Goal: Find specific page/section: Find specific page/section

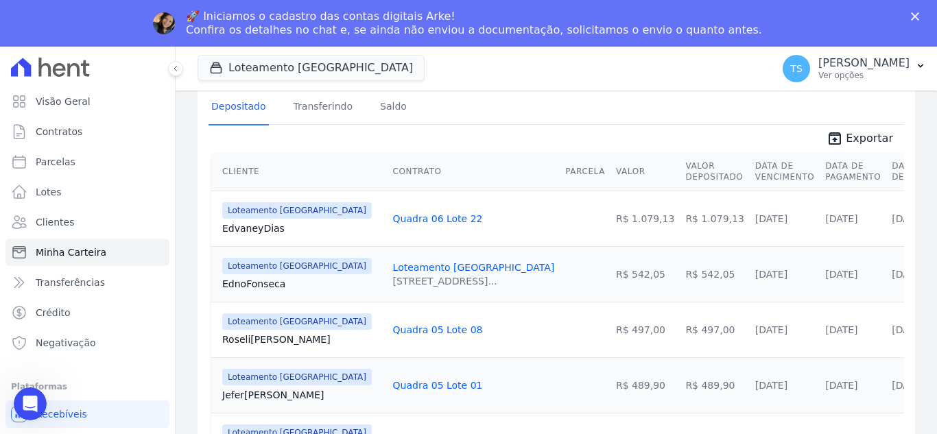
scroll to position [343, 0]
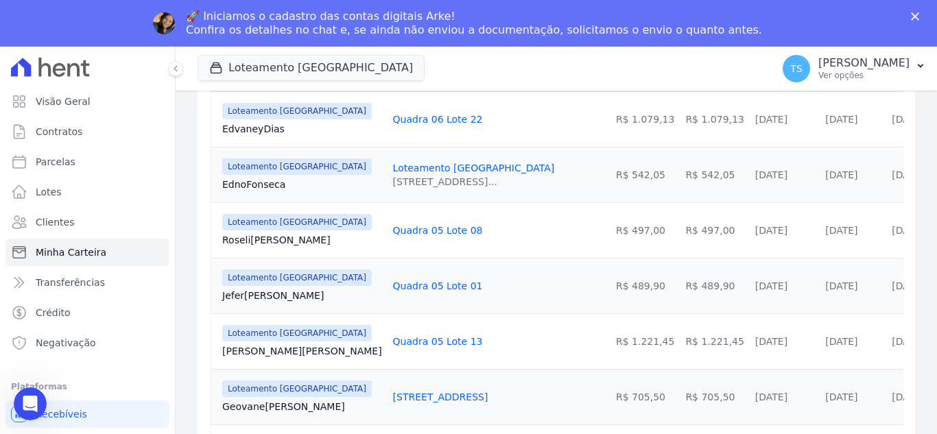
drag, startPoint x: 471, startPoint y: 72, endPoint x: 473, endPoint y: 80, distance: 8.3
click at [471, 72] on div "Loteamento [GEOGRAPHIC_DATA] Você possui apenas um empreendimento Aplicar" at bounding box center [482, 68] width 569 height 45
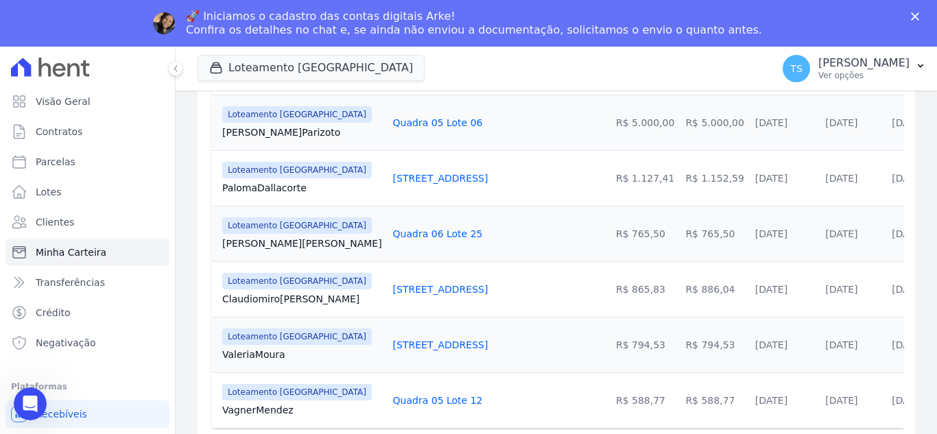
scroll to position [843, 0]
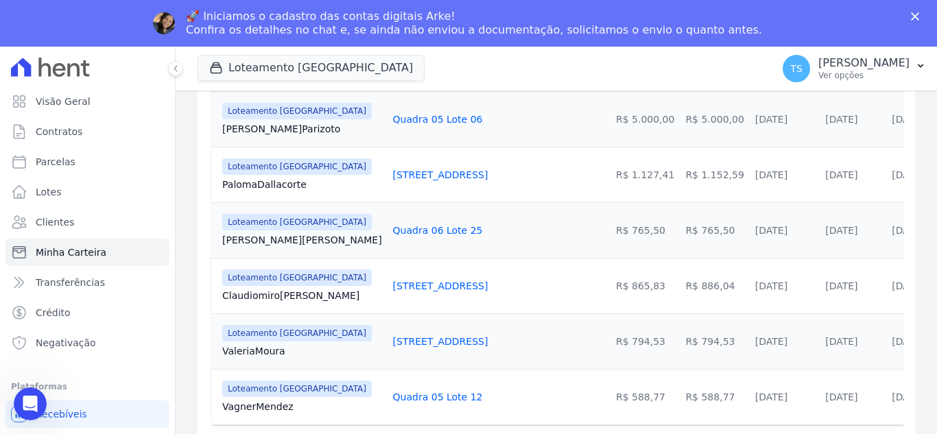
click at [477, 67] on div "Loteamento [GEOGRAPHIC_DATA] Você possui apenas um empreendimento Aplicar" at bounding box center [482, 68] width 569 height 45
click at [472, 66] on div "Loteamento [GEOGRAPHIC_DATA] Você possui apenas um empreendimento Aplicar" at bounding box center [482, 68] width 569 height 45
click at [176, 71] on icon at bounding box center [176, 68] width 8 height 8
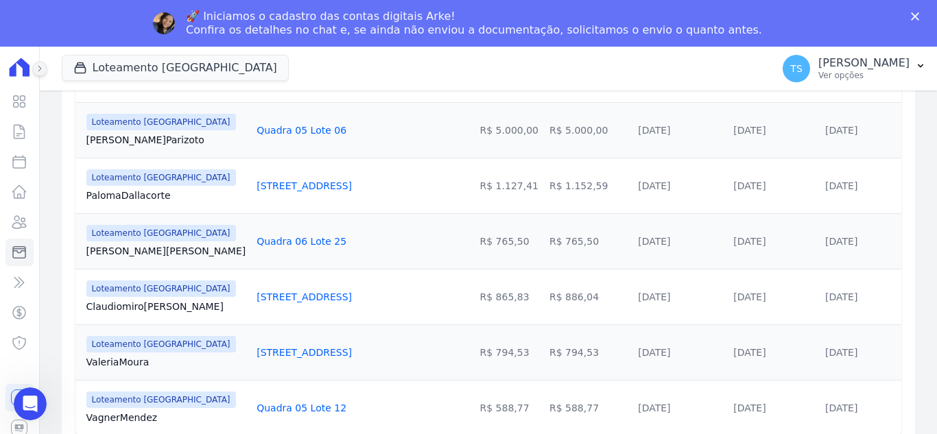
click at [42, 69] on icon at bounding box center [40, 68] width 8 height 8
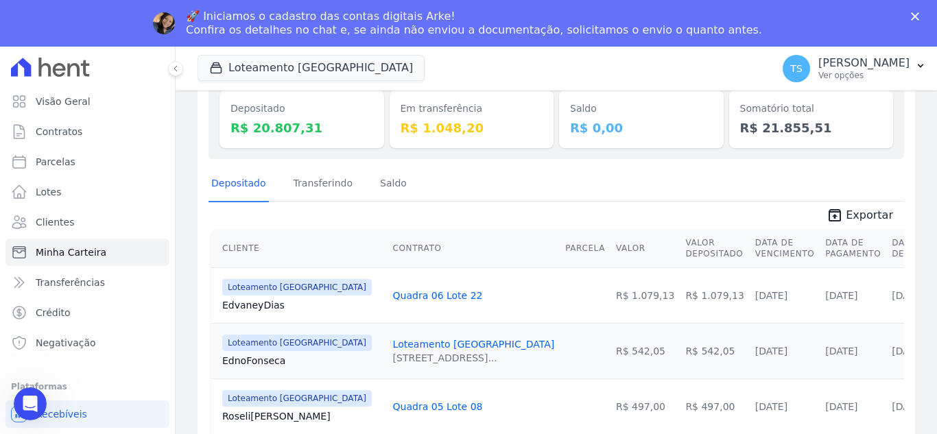
scroll to position [69, 0]
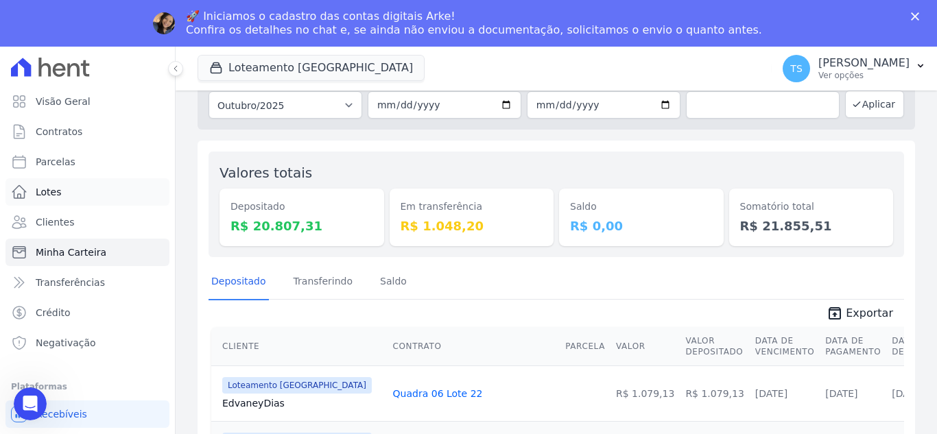
click at [83, 191] on link "Lotes" at bounding box center [87, 191] width 164 height 27
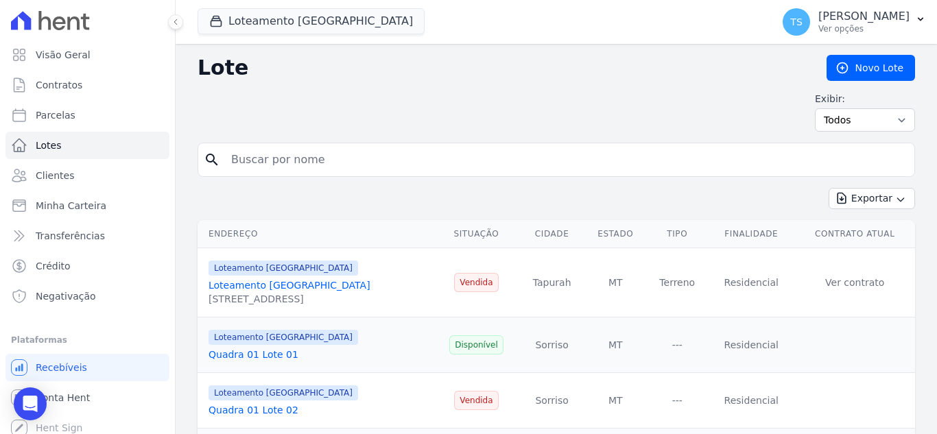
click at [301, 164] on input "search" at bounding box center [566, 159] width 686 height 27
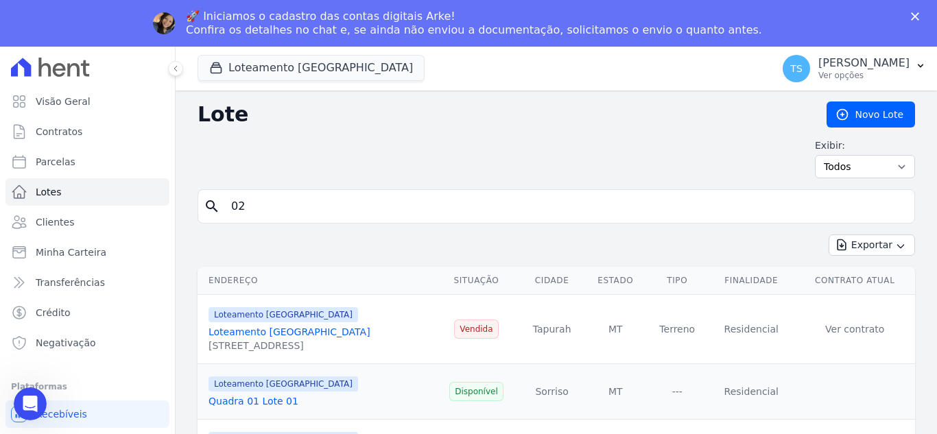
type input "0"
type input "01"
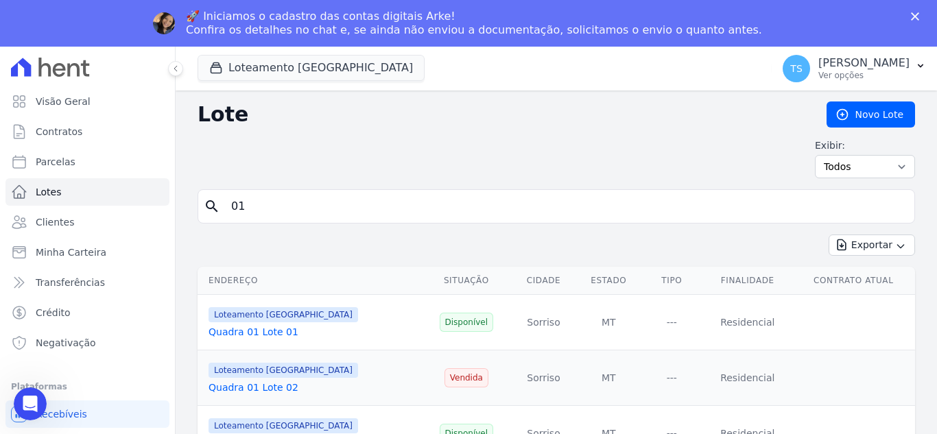
drag, startPoint x: 252, startPoint y: 209, endPoint x: 234, endPoint y: 213, distance: 19.1
click at [234, 213] on input "01" at bounding box center [566, 206] width 686 height 27
type input "02"
click at [287, 207] on input "02" at bounding box center [566, 206] width 686 height 27
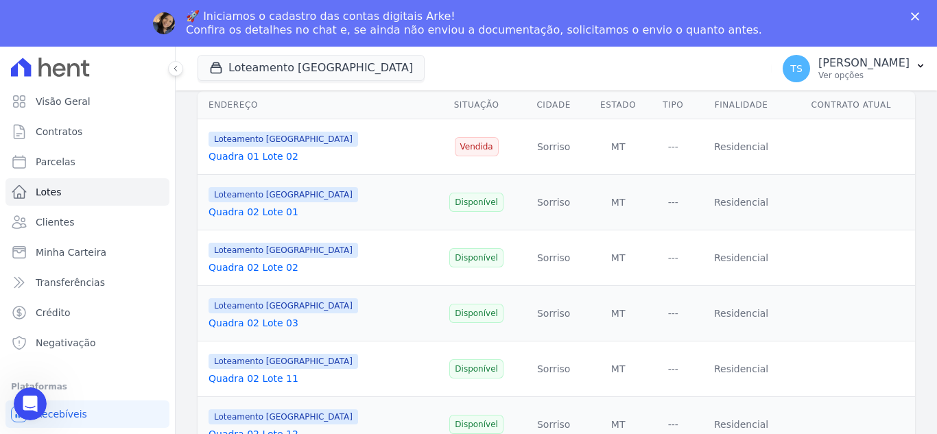
scroll to position [206, 0]
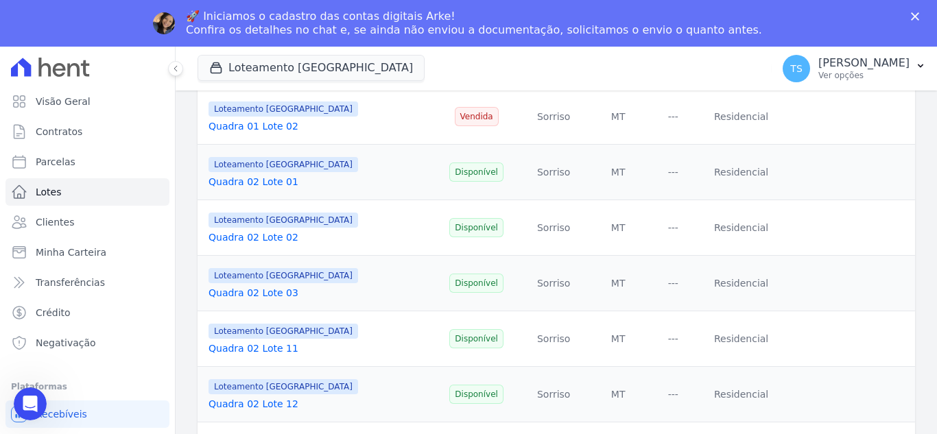
click at [259, 180] on link "Quadra 02 Lote 01" at bounding box center [254, 181] width 90 height 11
